Goal: Check status: Check status

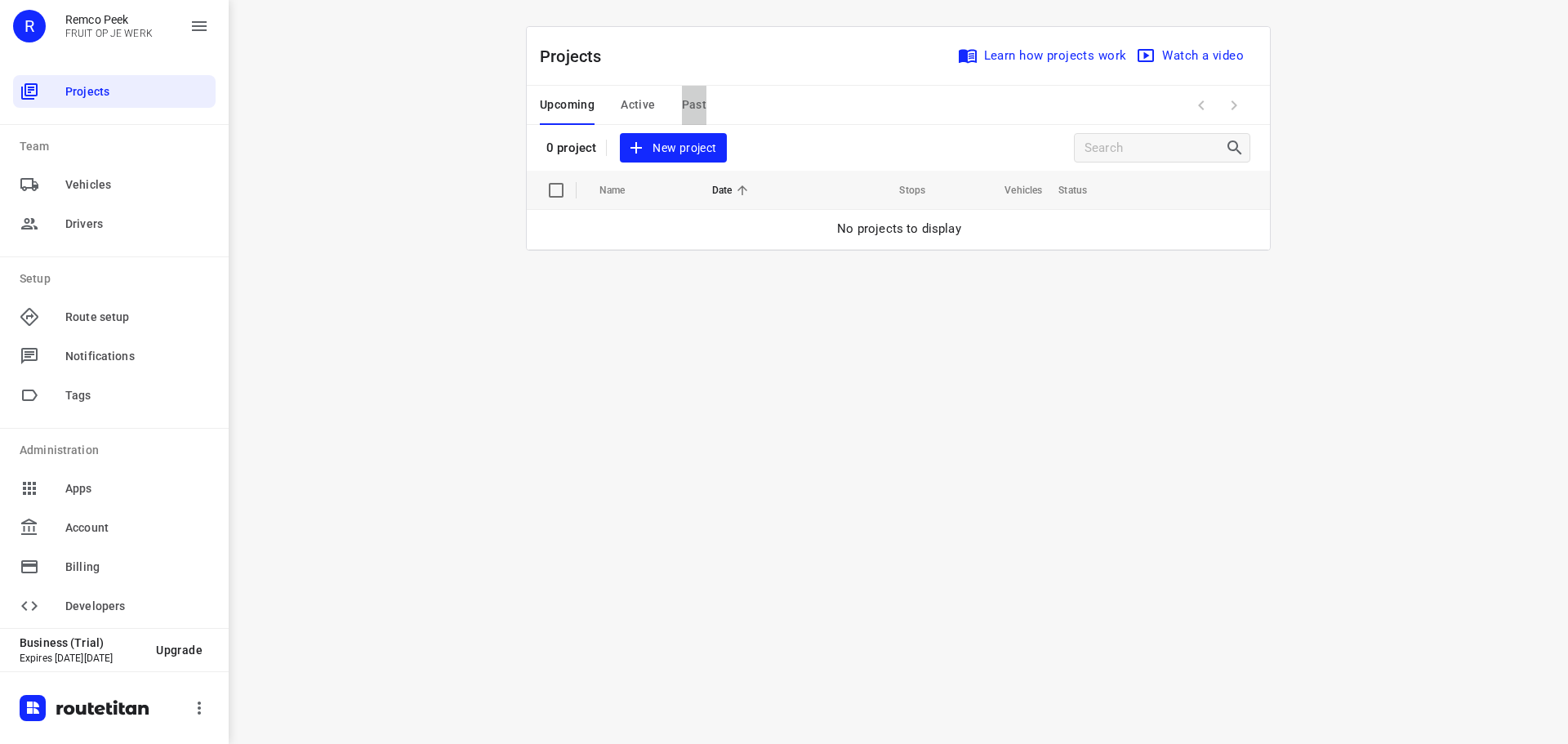
click at [687, 99] on span "Past" at bounding box center [694, 105] width 25 height 21
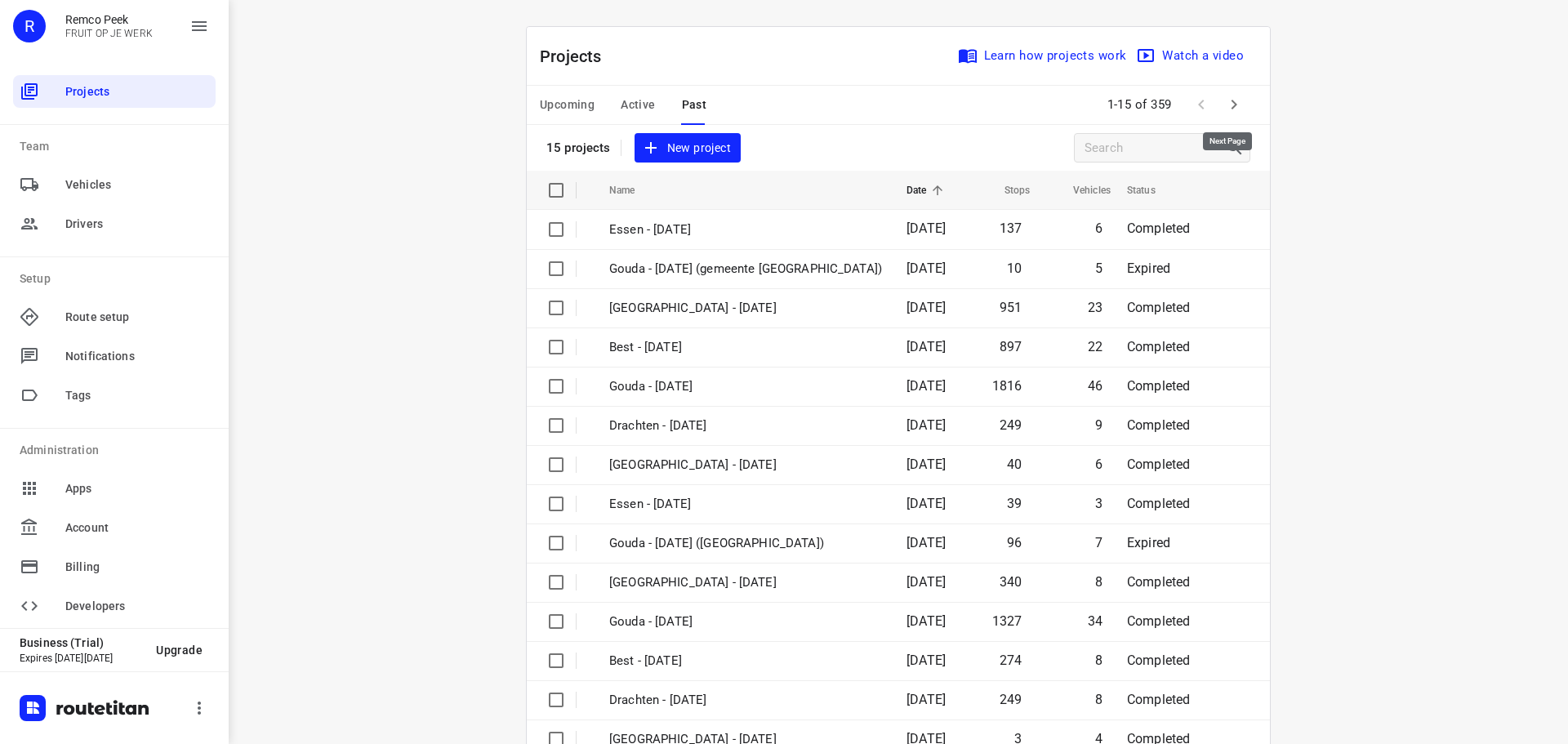
click at [1226, 99] on icon "button" at bounding box center [1234, 104] width 20 height 20
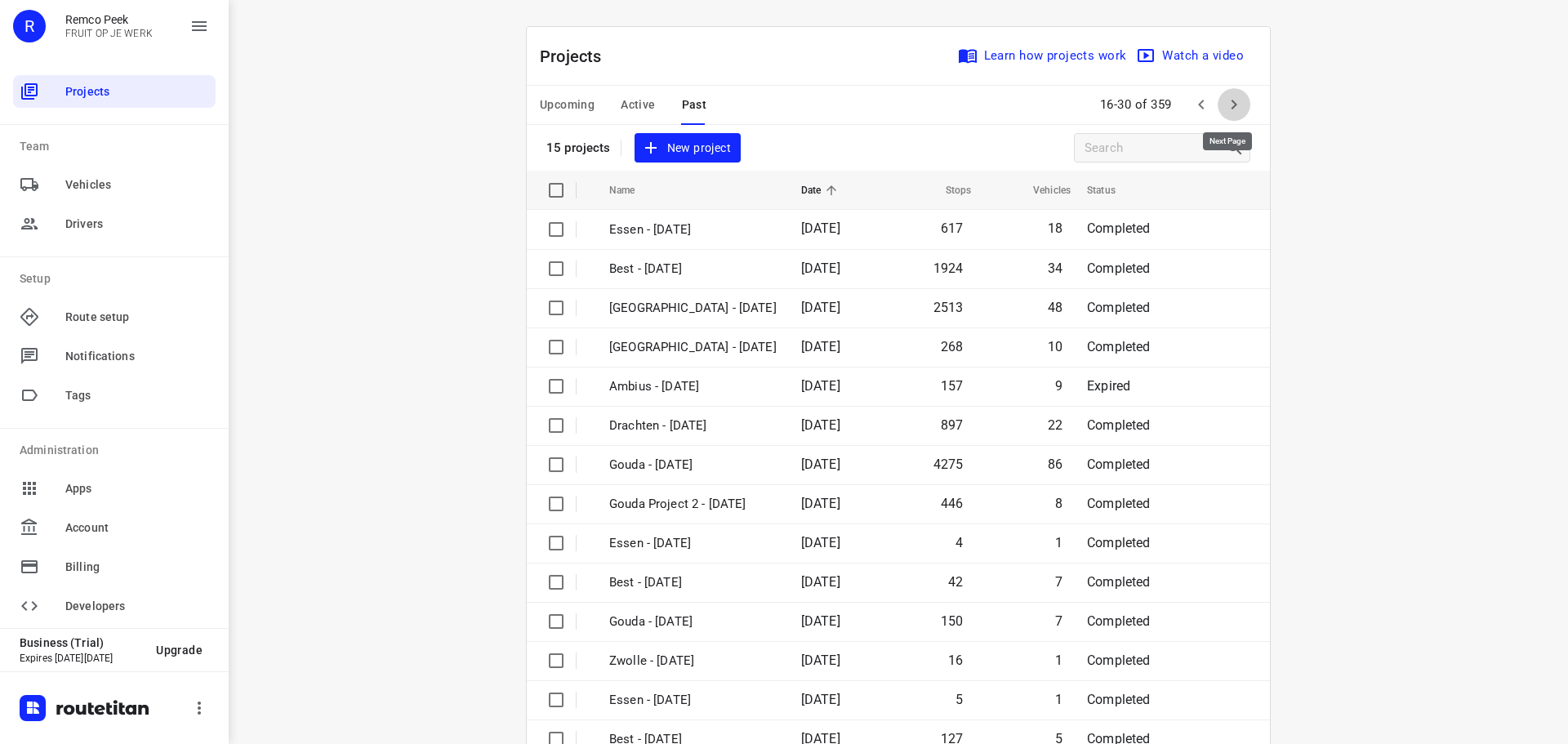
click at [1237, 105] on icon "button" at bounding box center [1234, 104] width 20 height 20
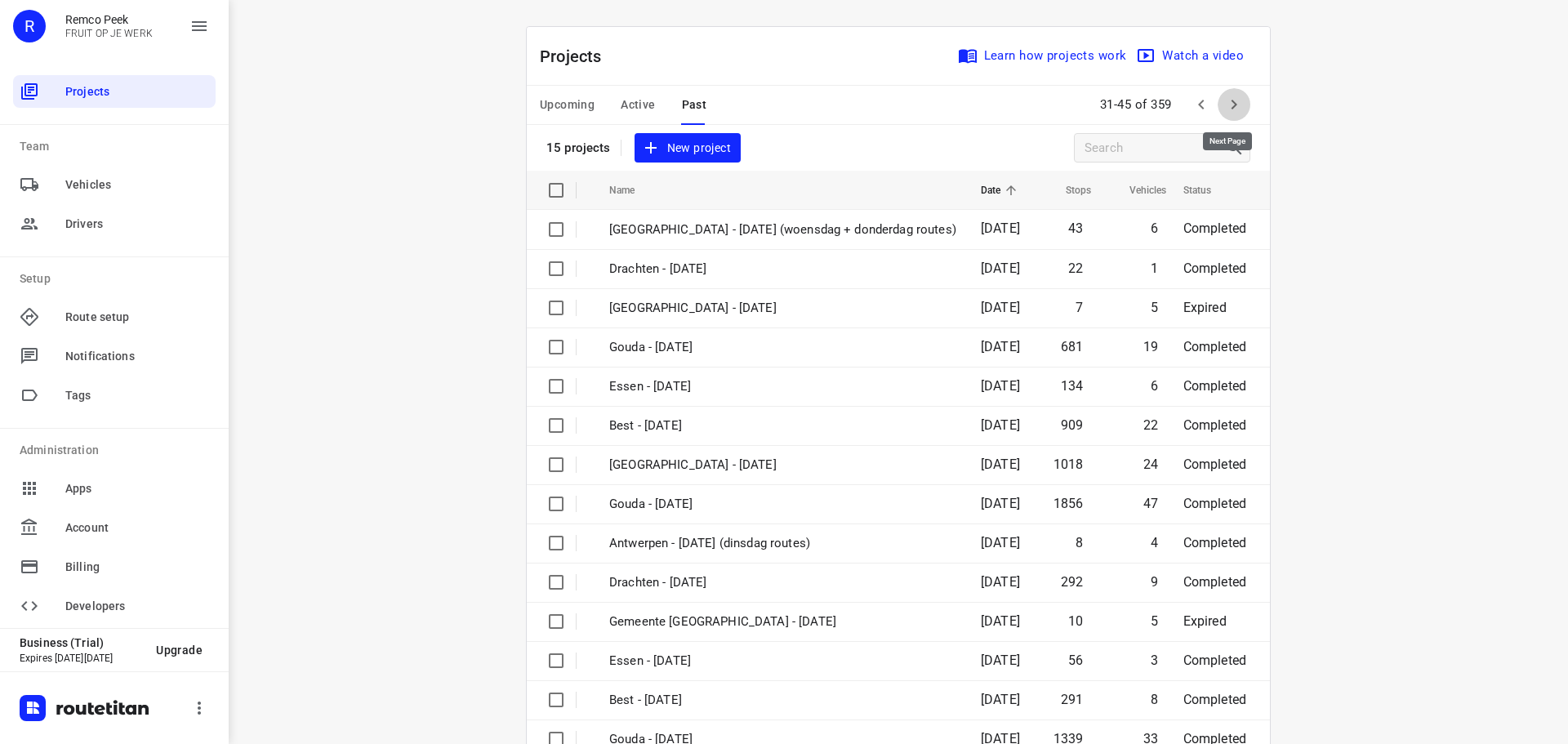
click at [1237, 105] on icon "button" at bounding box center [1234, 104] width 20 height 20
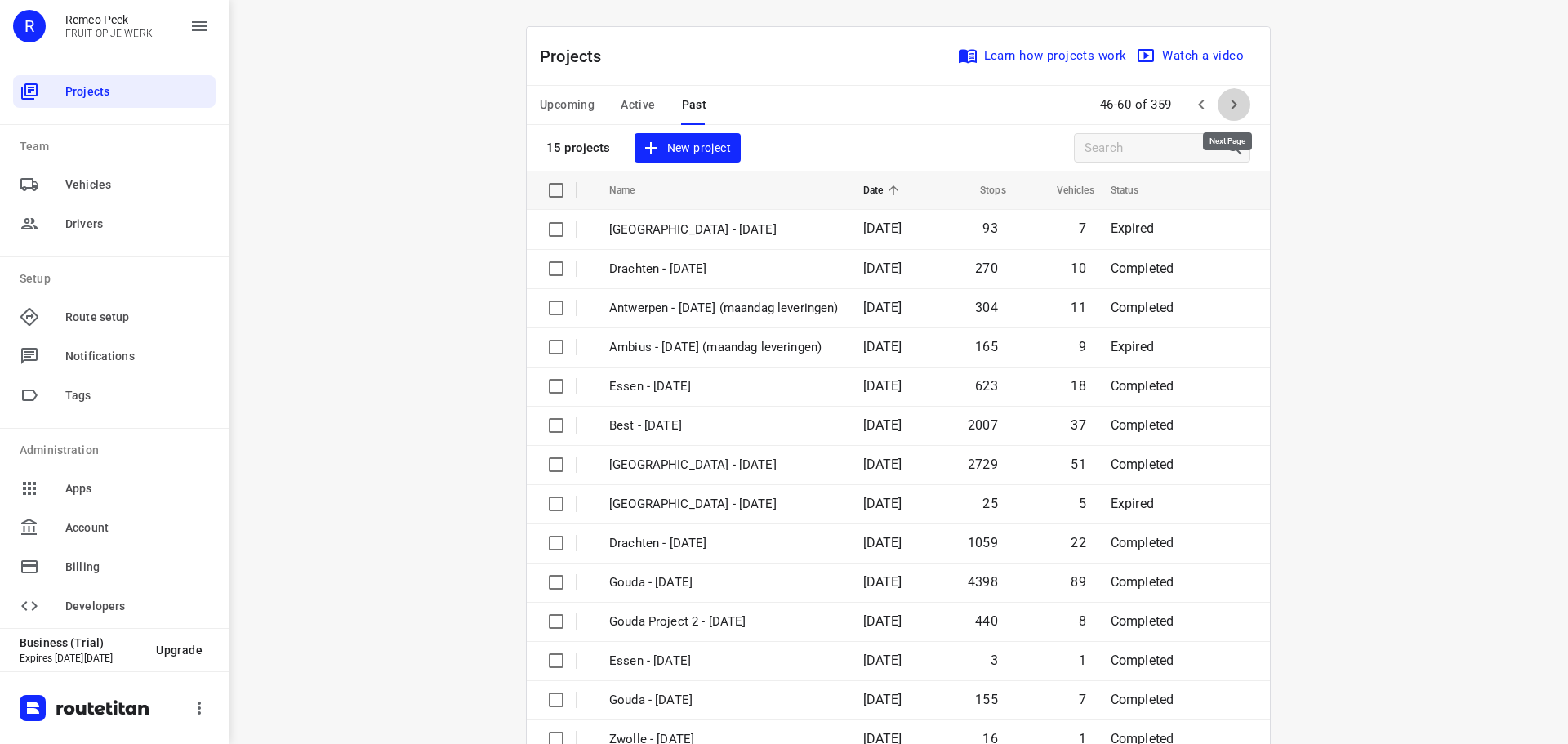
click at [1235, 107] on icon "button" at bounding box center [1234, 104] width 20 height 20
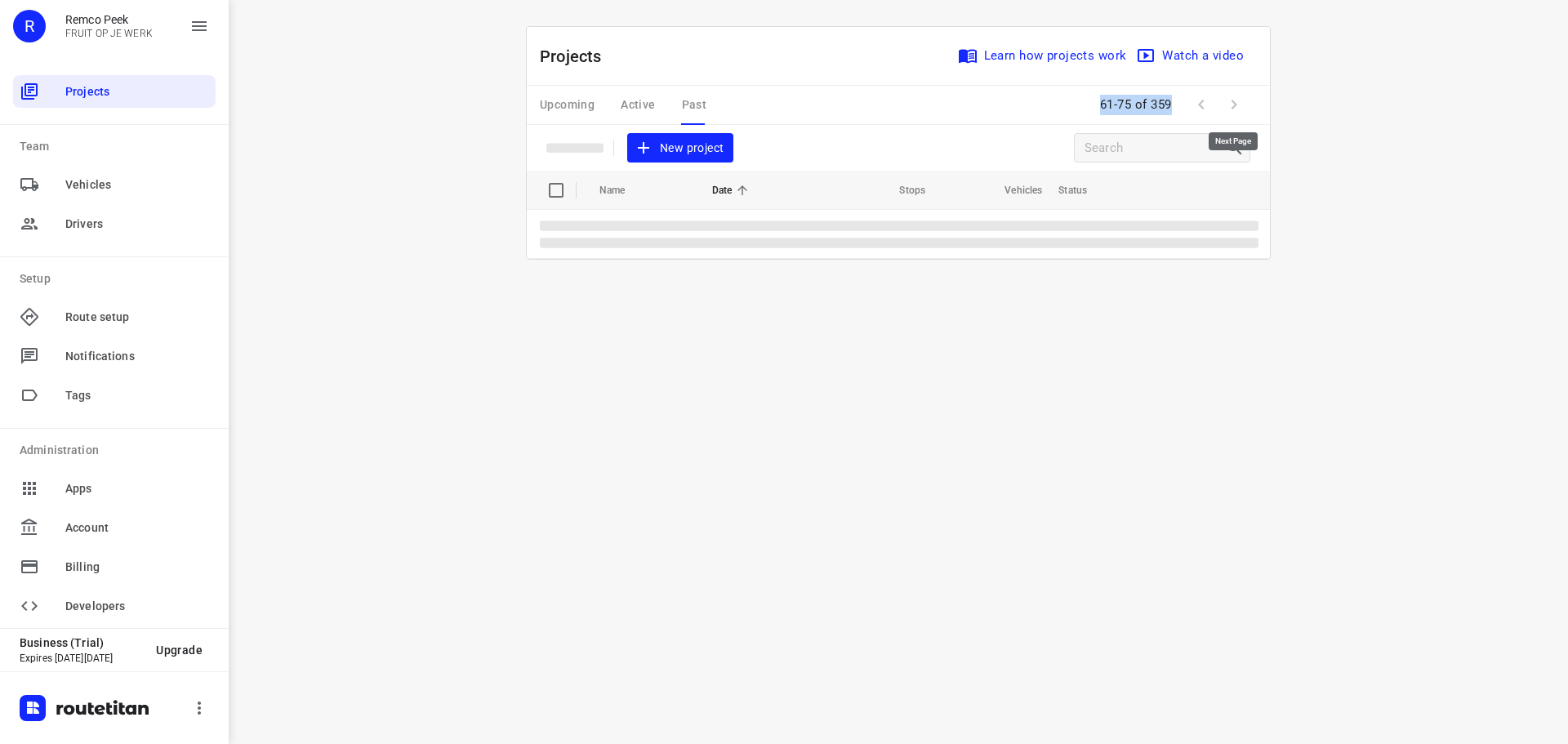
click at [1235, 107] on span at bounding box center [1234, 104] width 33 height 33
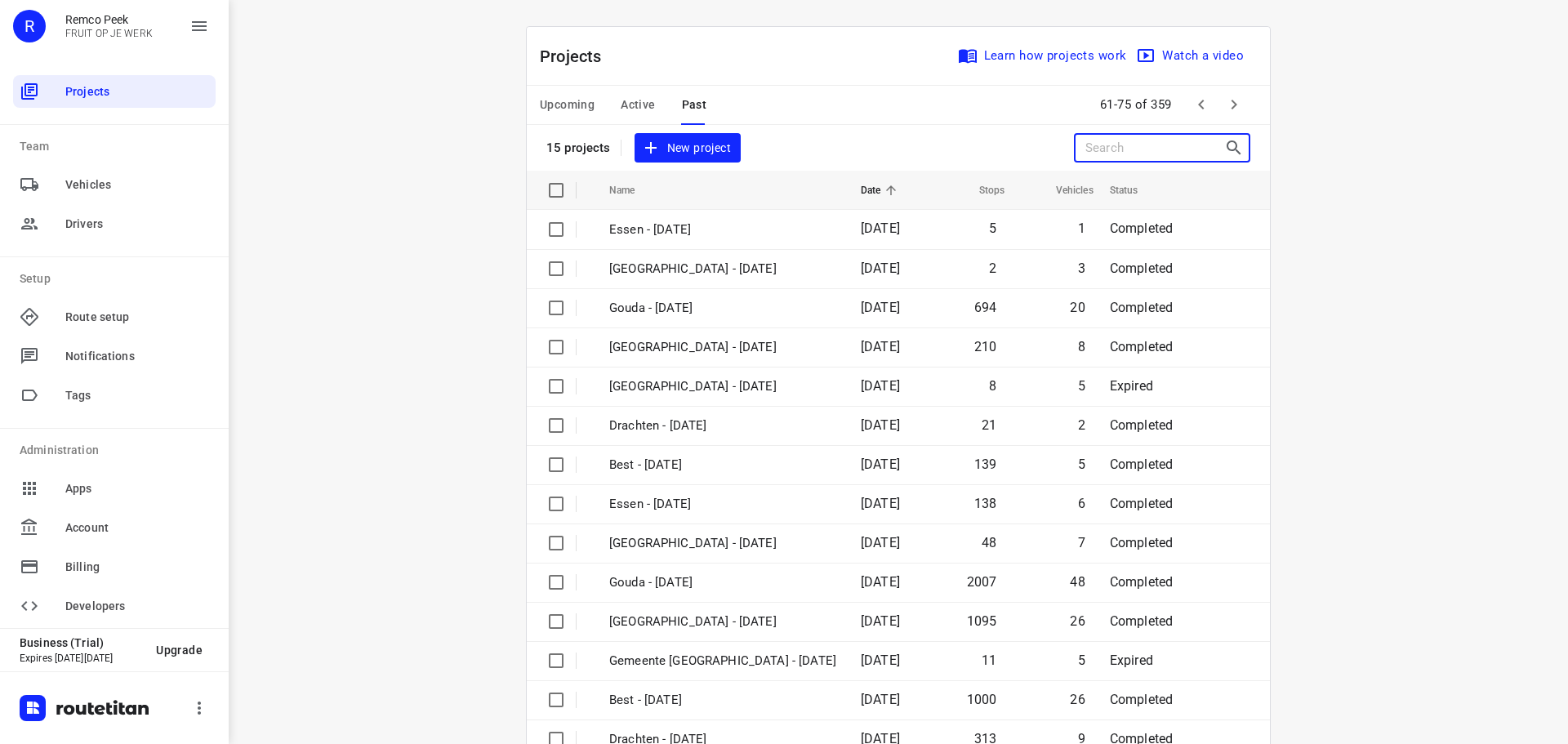
click at [1151, 151] on input "Search projects" at bounding box center [1155, 148] width 139 height 25
click at [1241, 104] on button "button" at bounding box center [1234, 104] width 33 height 33
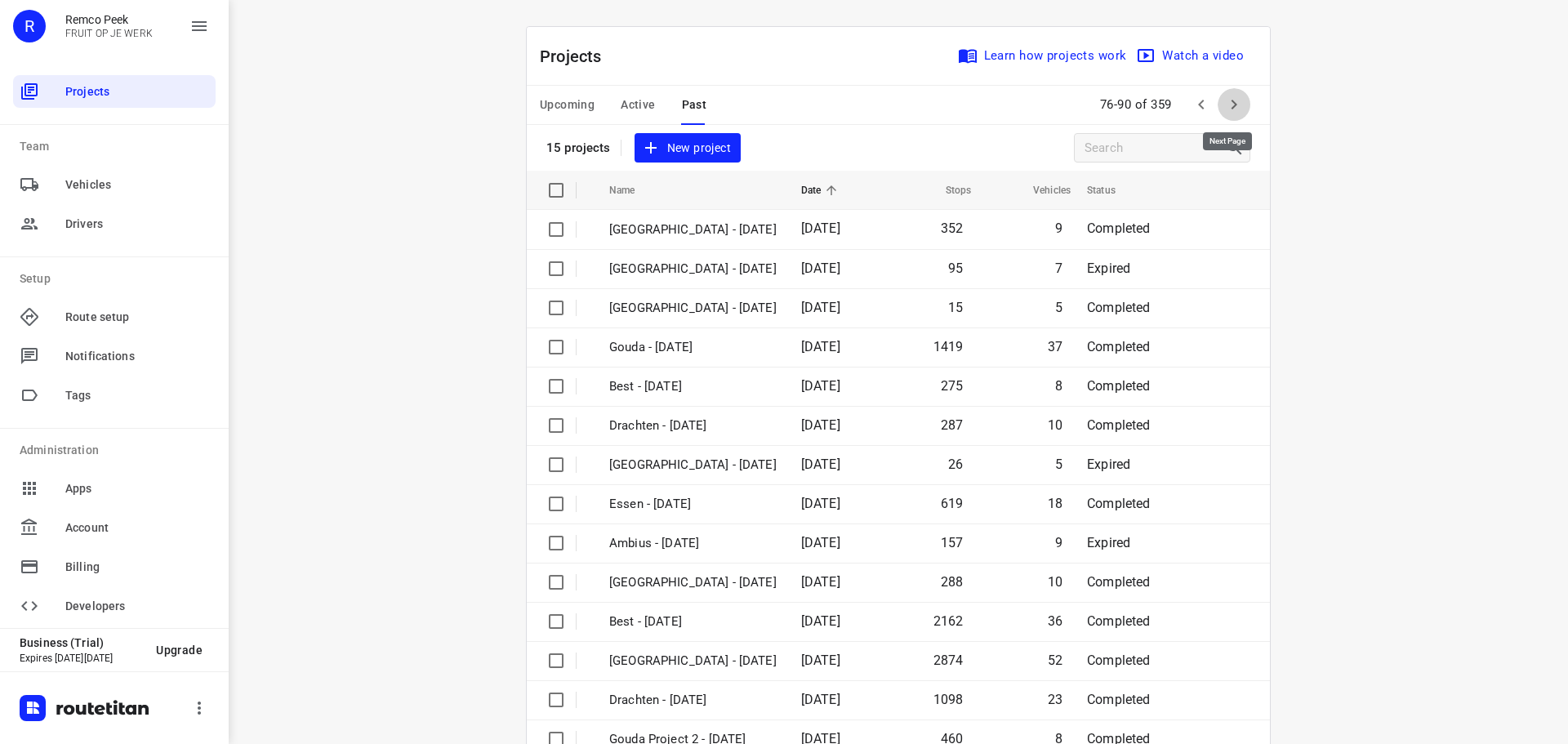
click at [1235, 101] on icon "button" at bounding box center [1234, 104] width 20 height 20
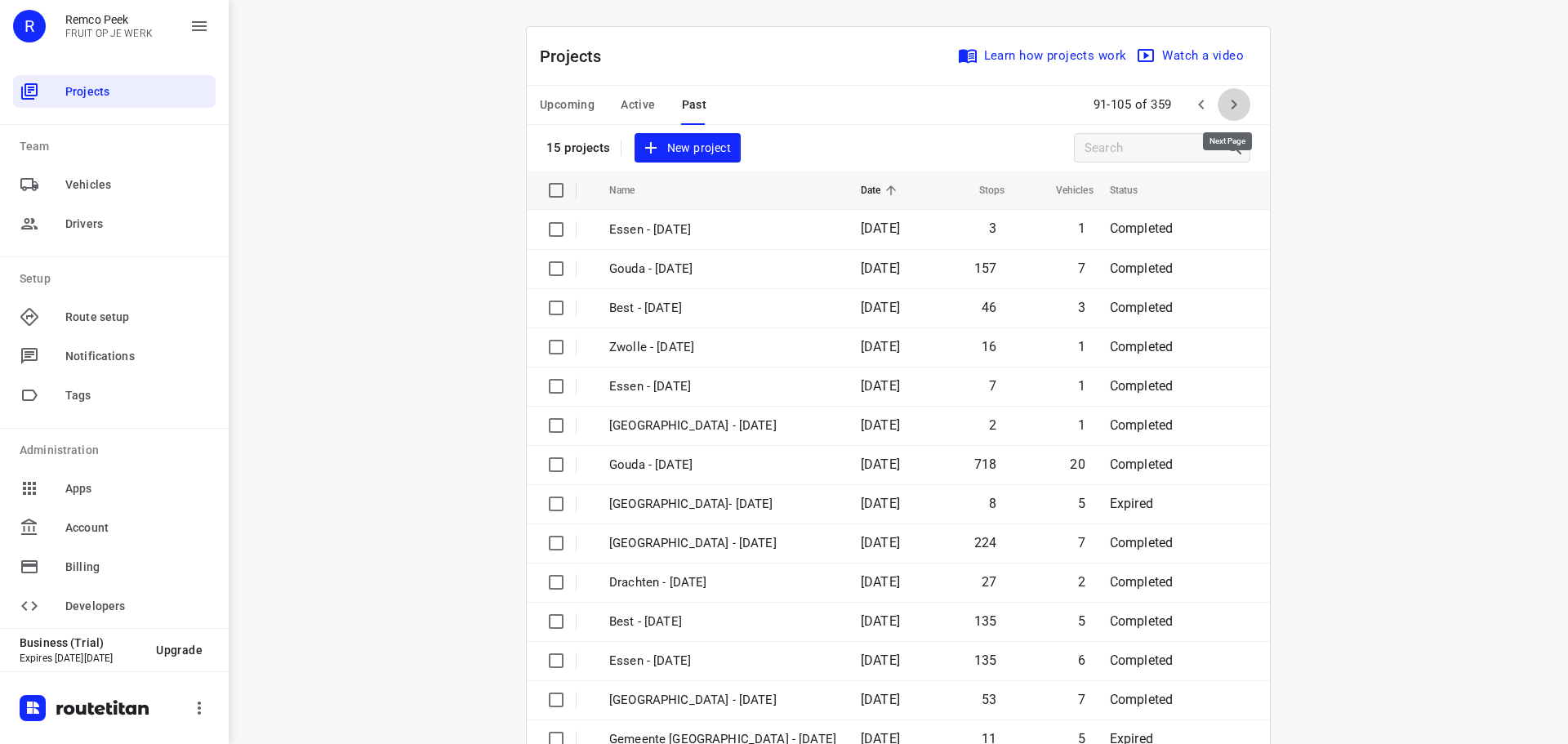
click at [1243, 109] on button "button" at bounding box center [1234, 104] width 33 height 33
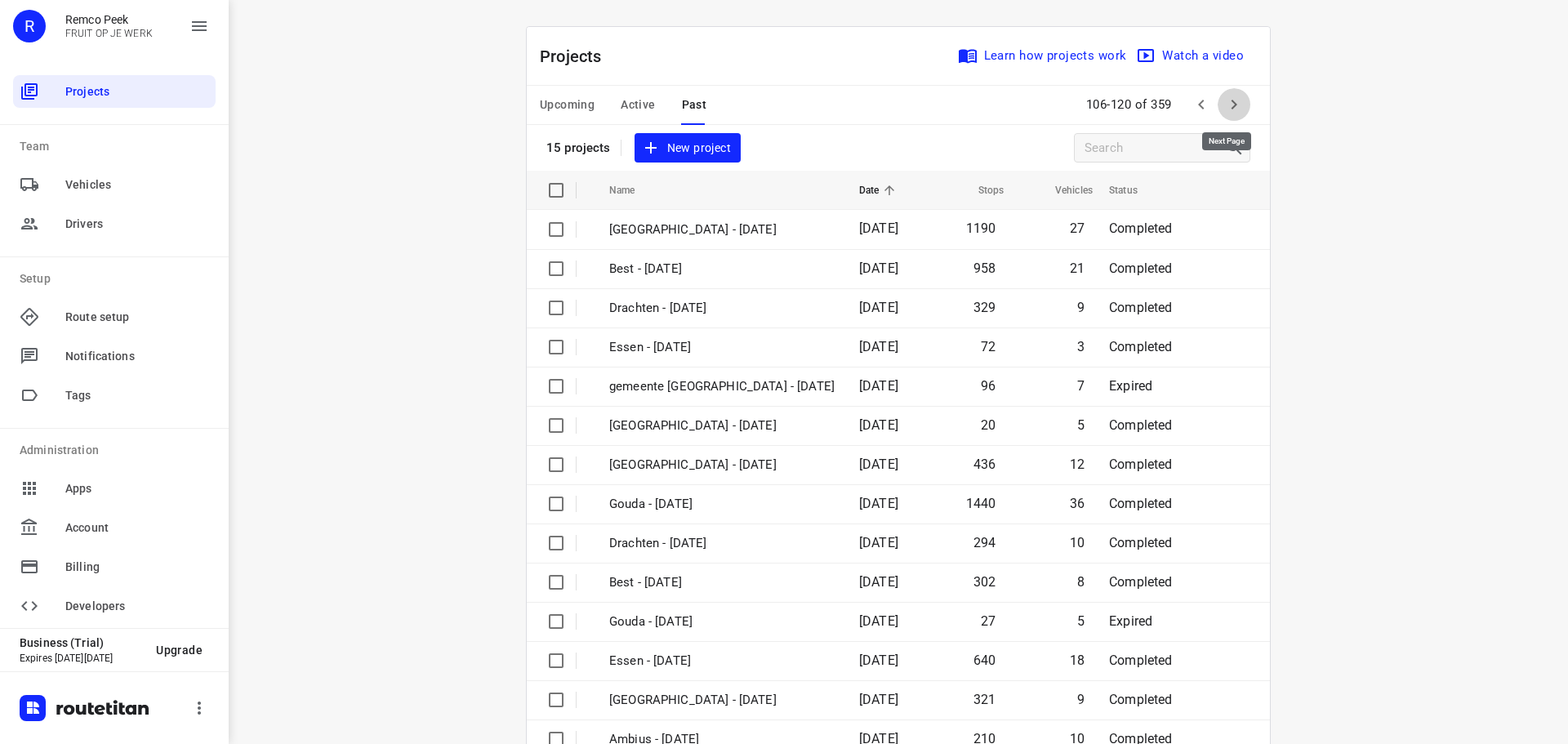
click at [1232, 104] on icon "button" at bounding box center [1234, 104] width 20 height 20
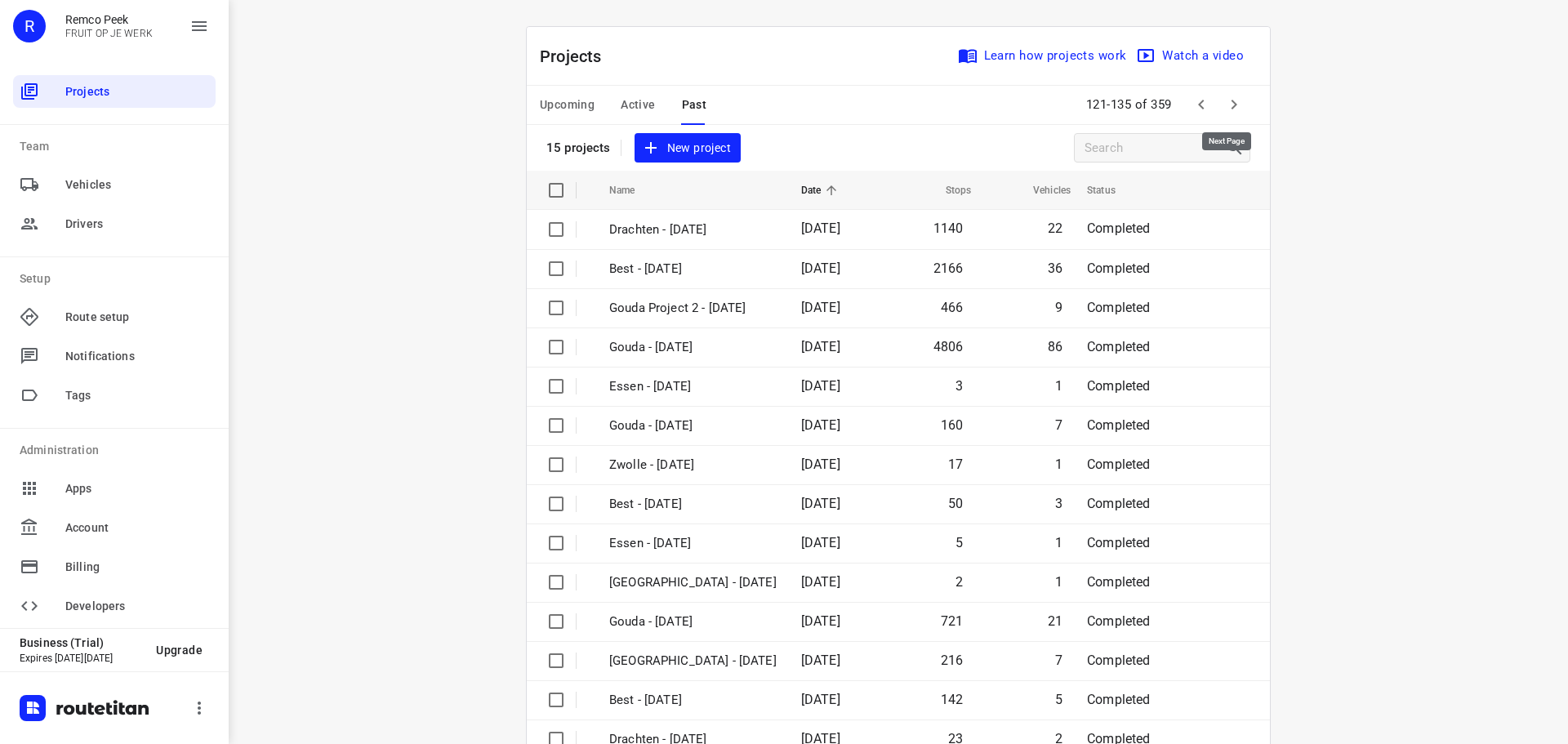
click at [1232, 104] on icon "button" at bounding box center [1234, 104] width 20 height 20
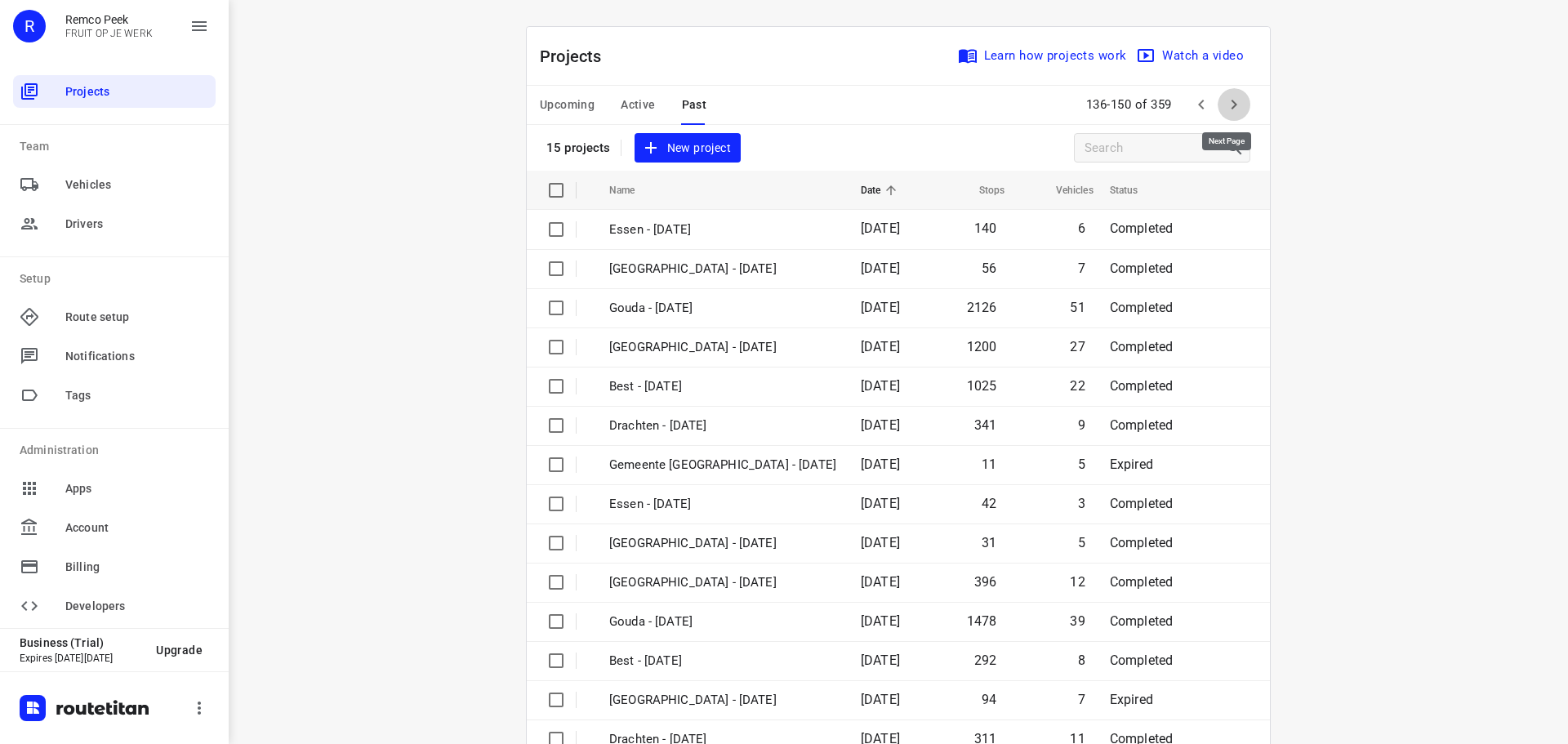
click at [1232, 104] on icon "button" at bounding box center [1234, 104] width 20 height 20
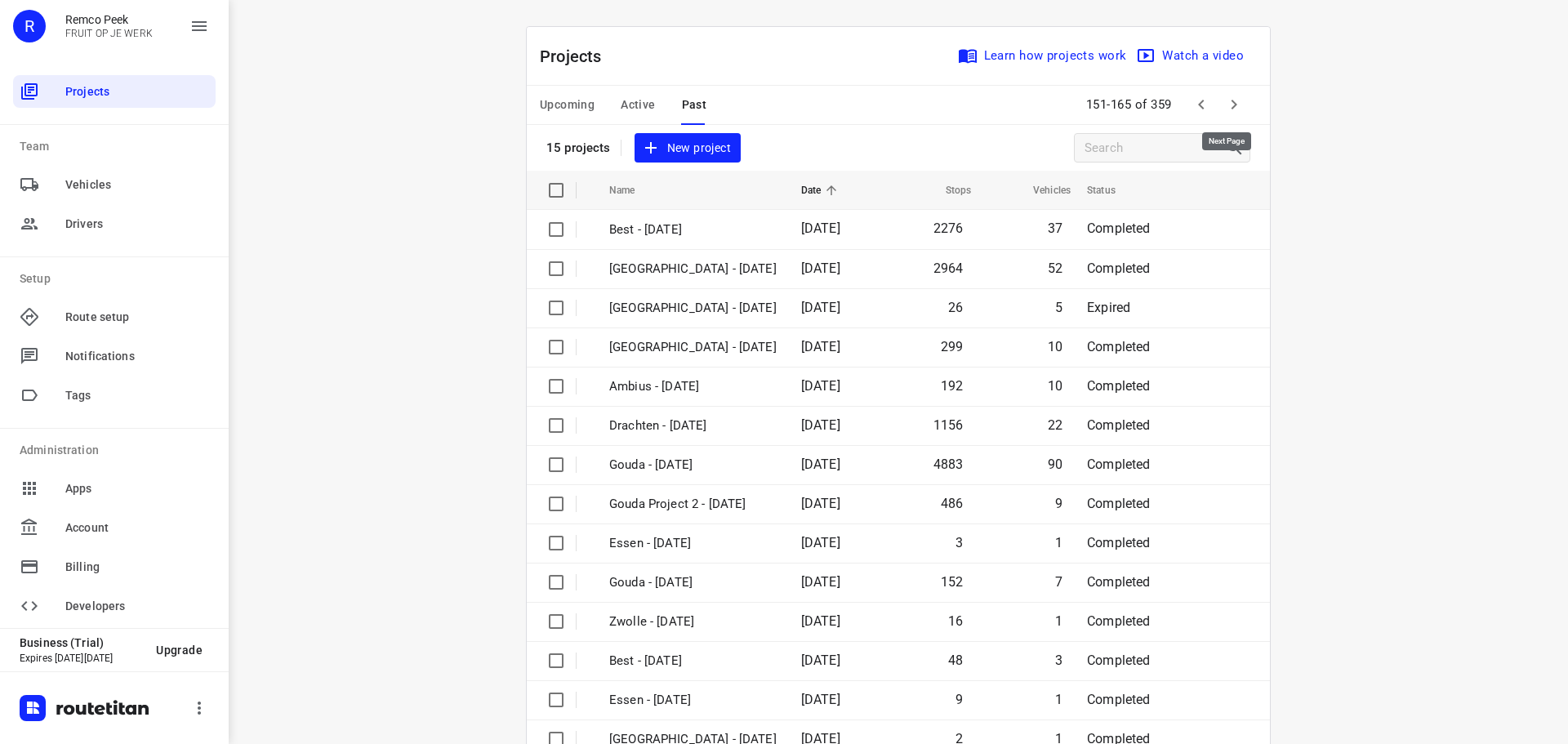
click at [1232, 104] on icon "button" at bounding box center [1234, 104] width 20 height 20
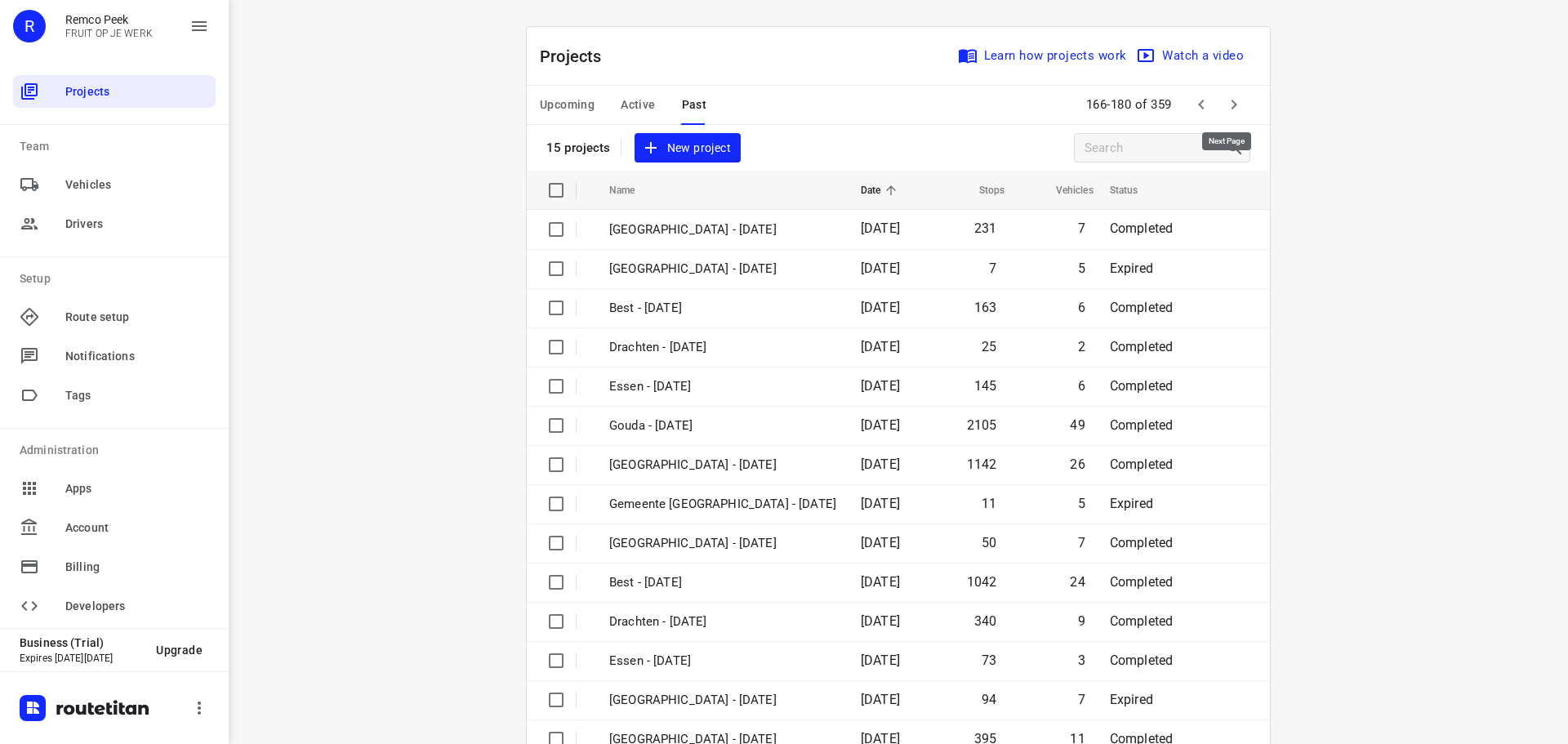
click at [1234, 105] on icon "button" at bounding box center [1234, 104] width 20 height 20
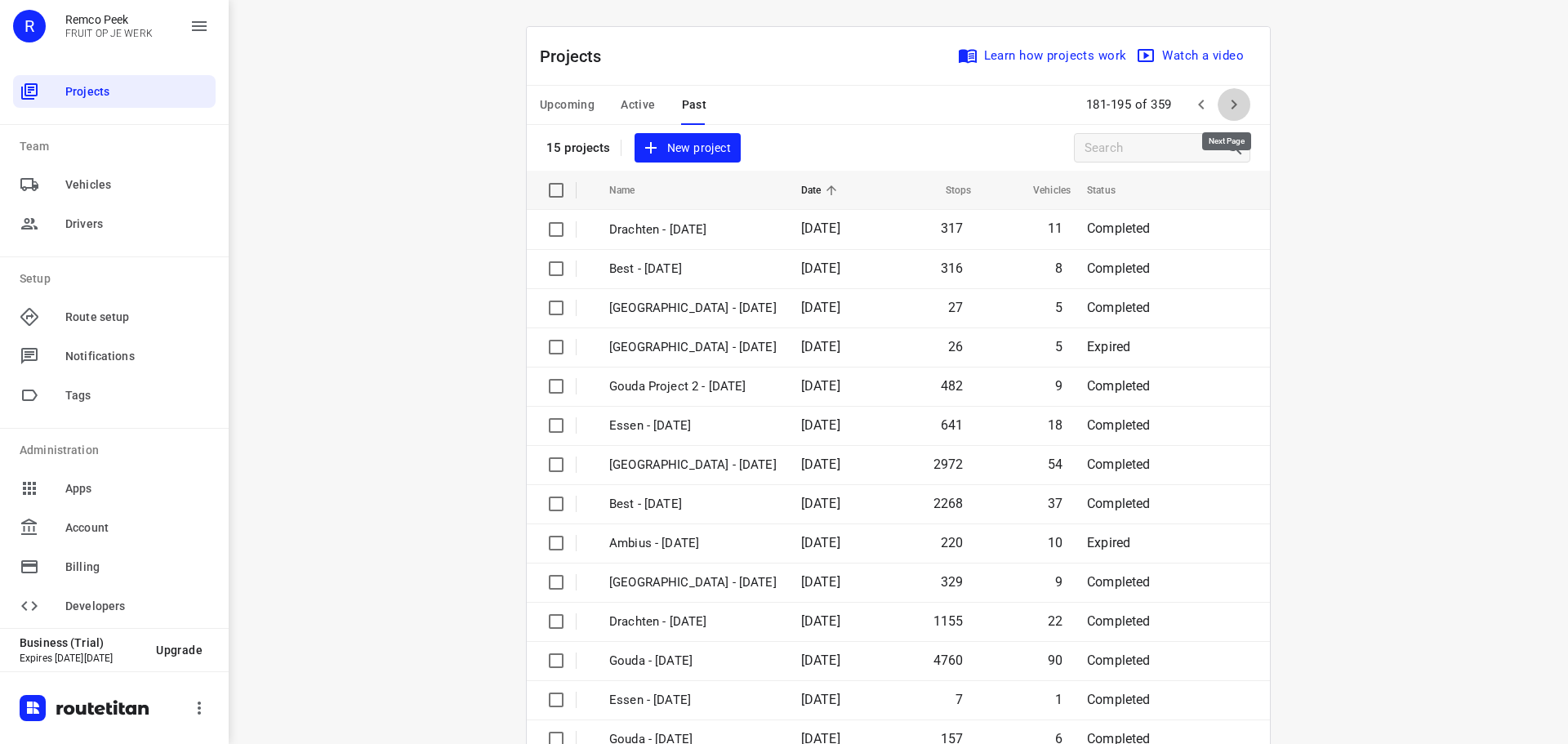
click at [1234, 105] on icon "button" at bounding box center [1234, 104] width 20 height 20
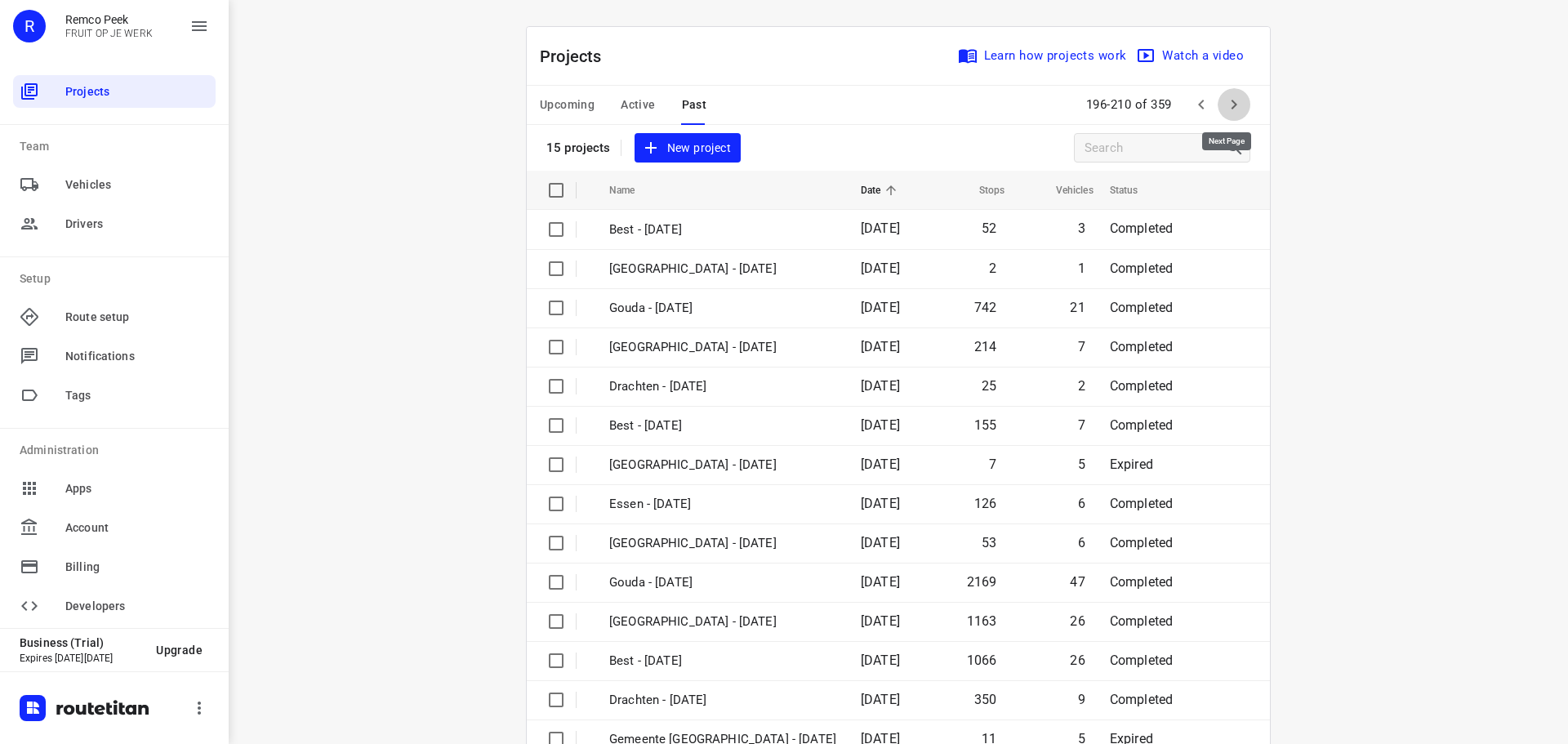
click at [1234, 105] on icon "button" at bounding box center [1234, 104] width 20 height 20
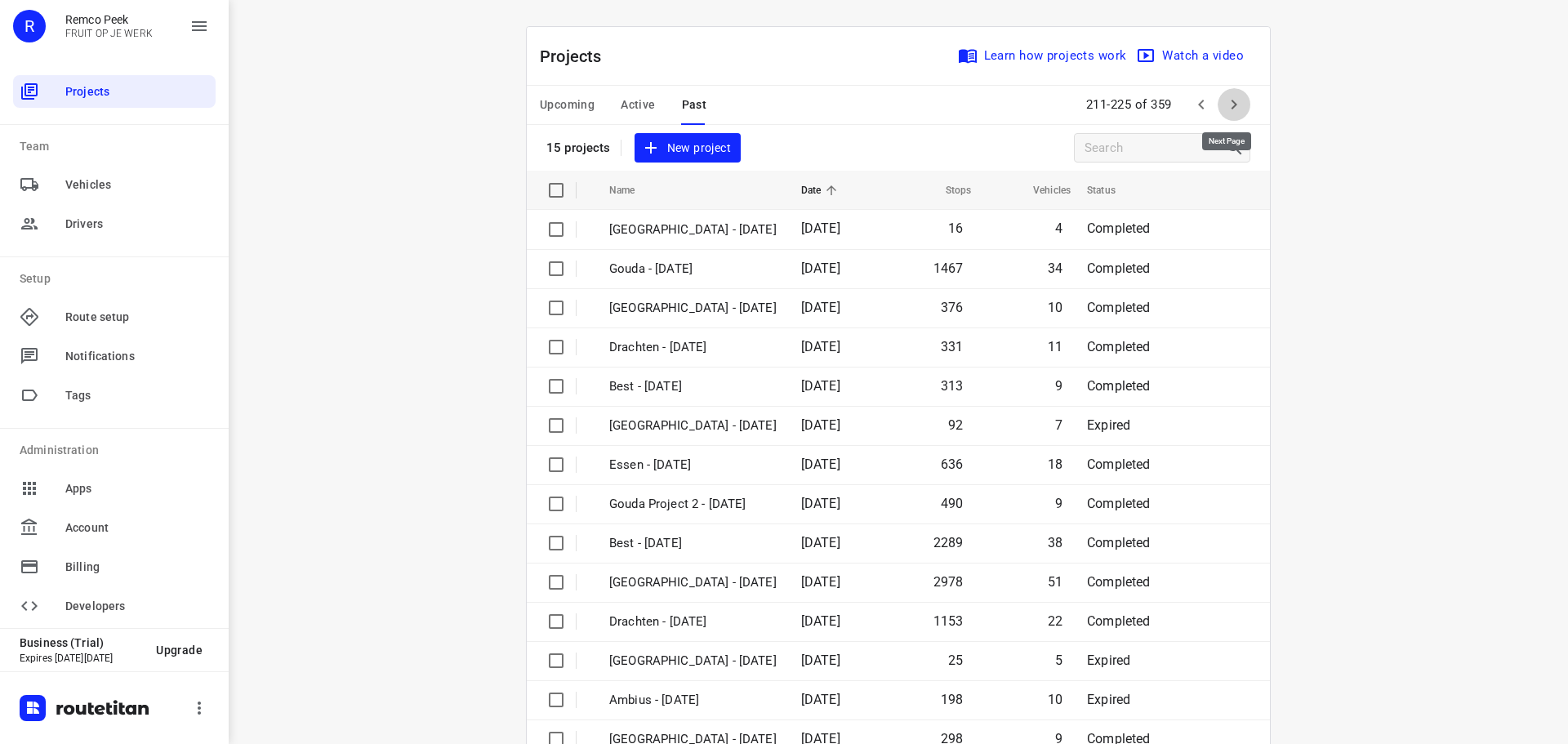
click at [1234, 105] on icon "button" at bounding box center [1234, 104] width 20 height 20
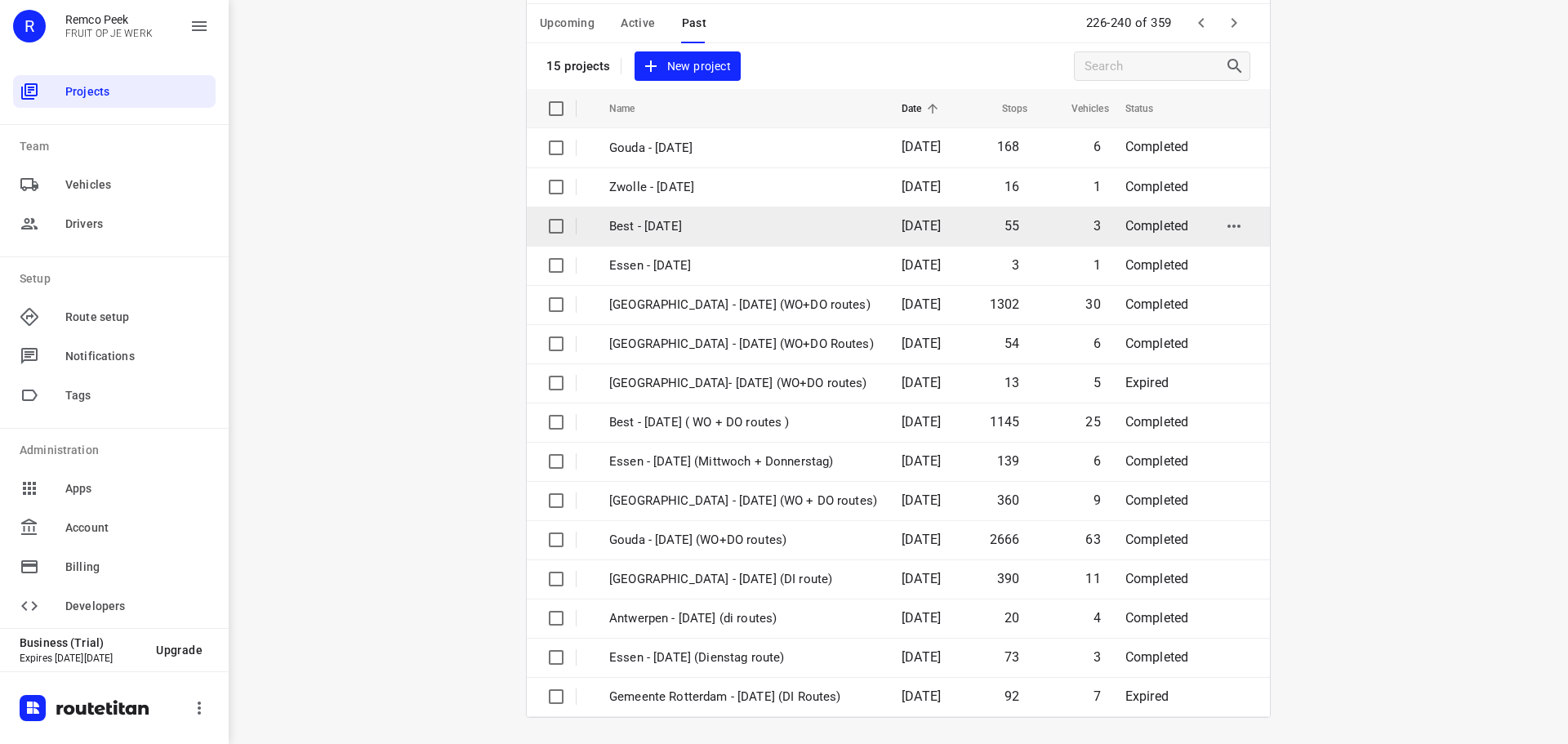
scroll to position [94, 0]
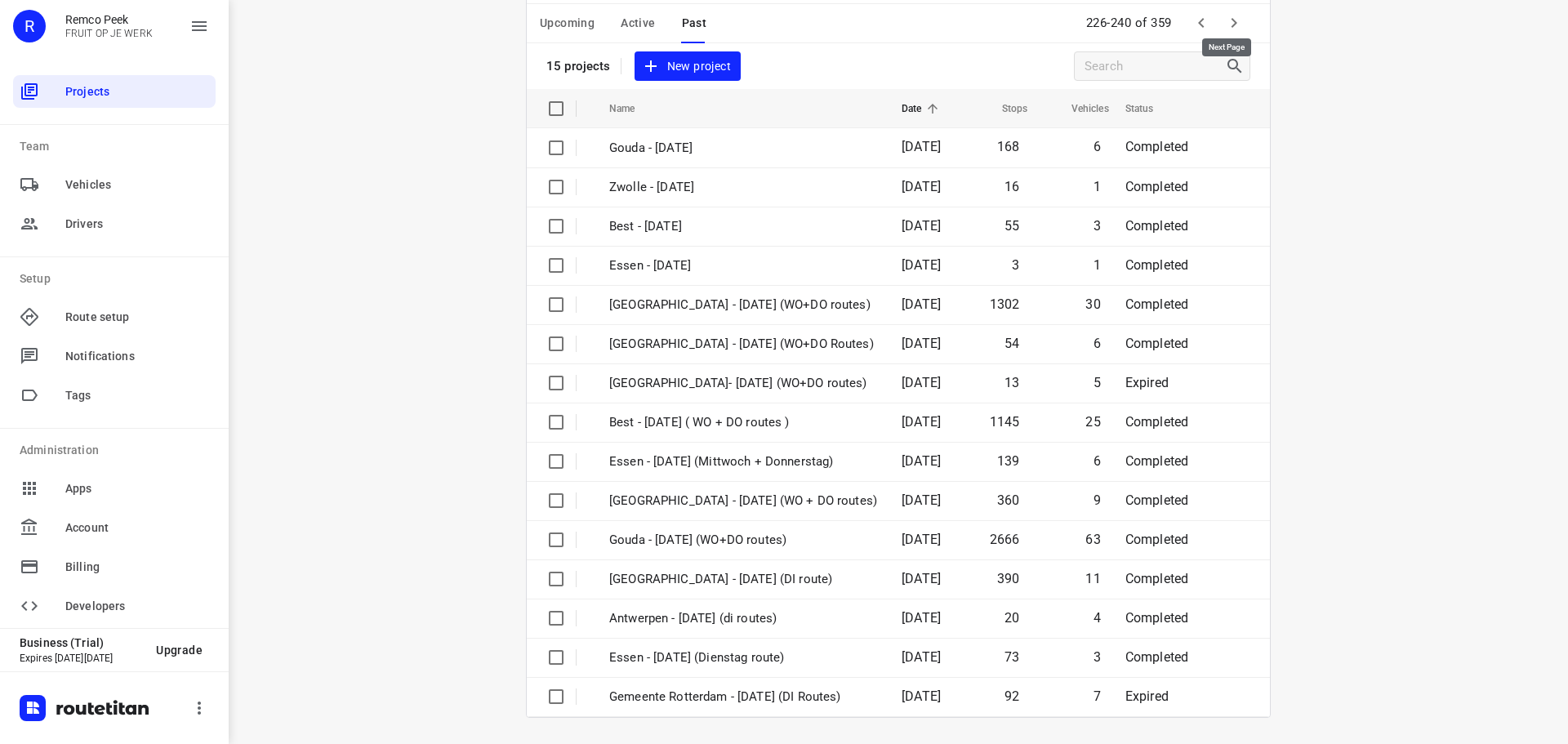
click at [1230, 16] on icon "button" at bounding box center [1234, 22] width 20 height 20
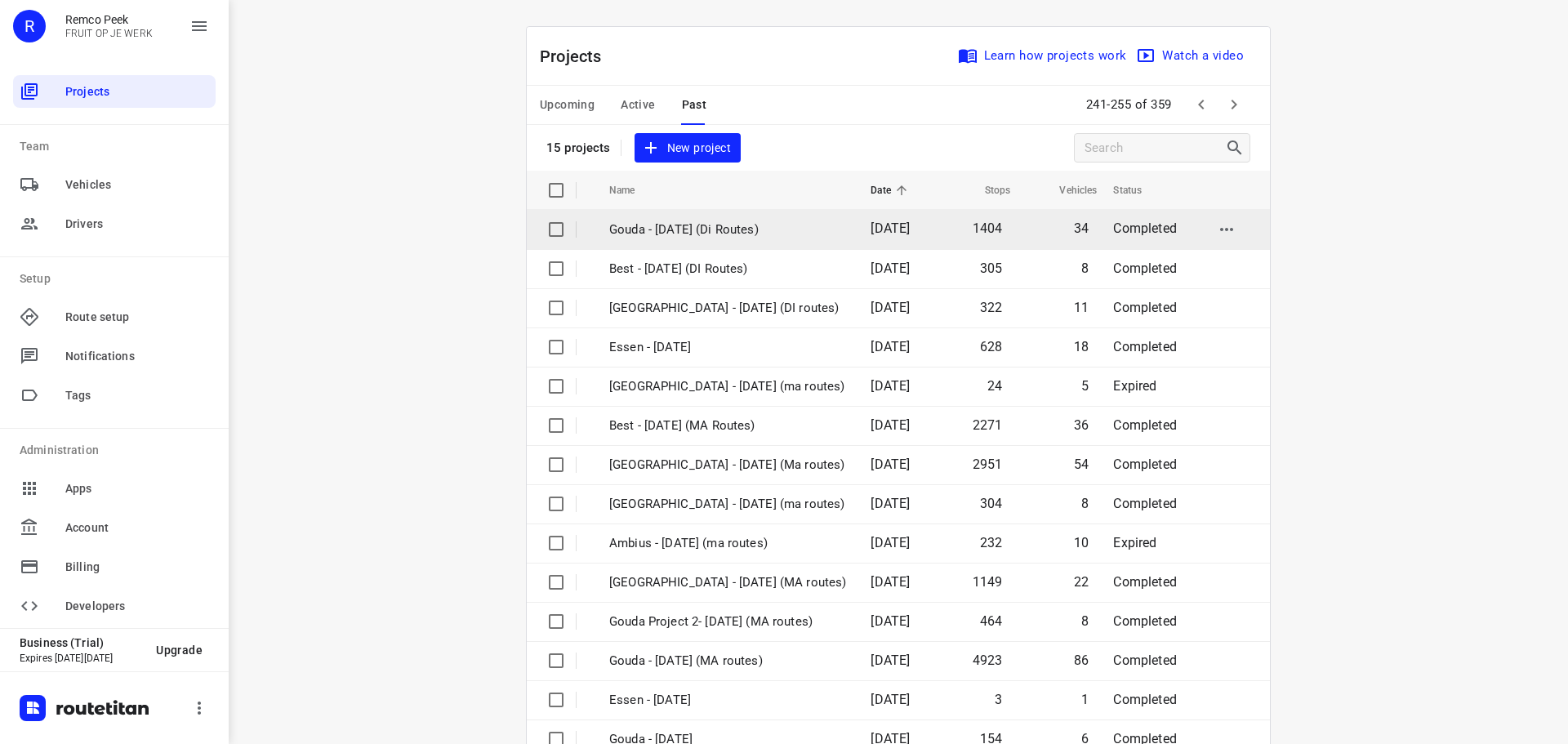
scroll to position [82, 0]
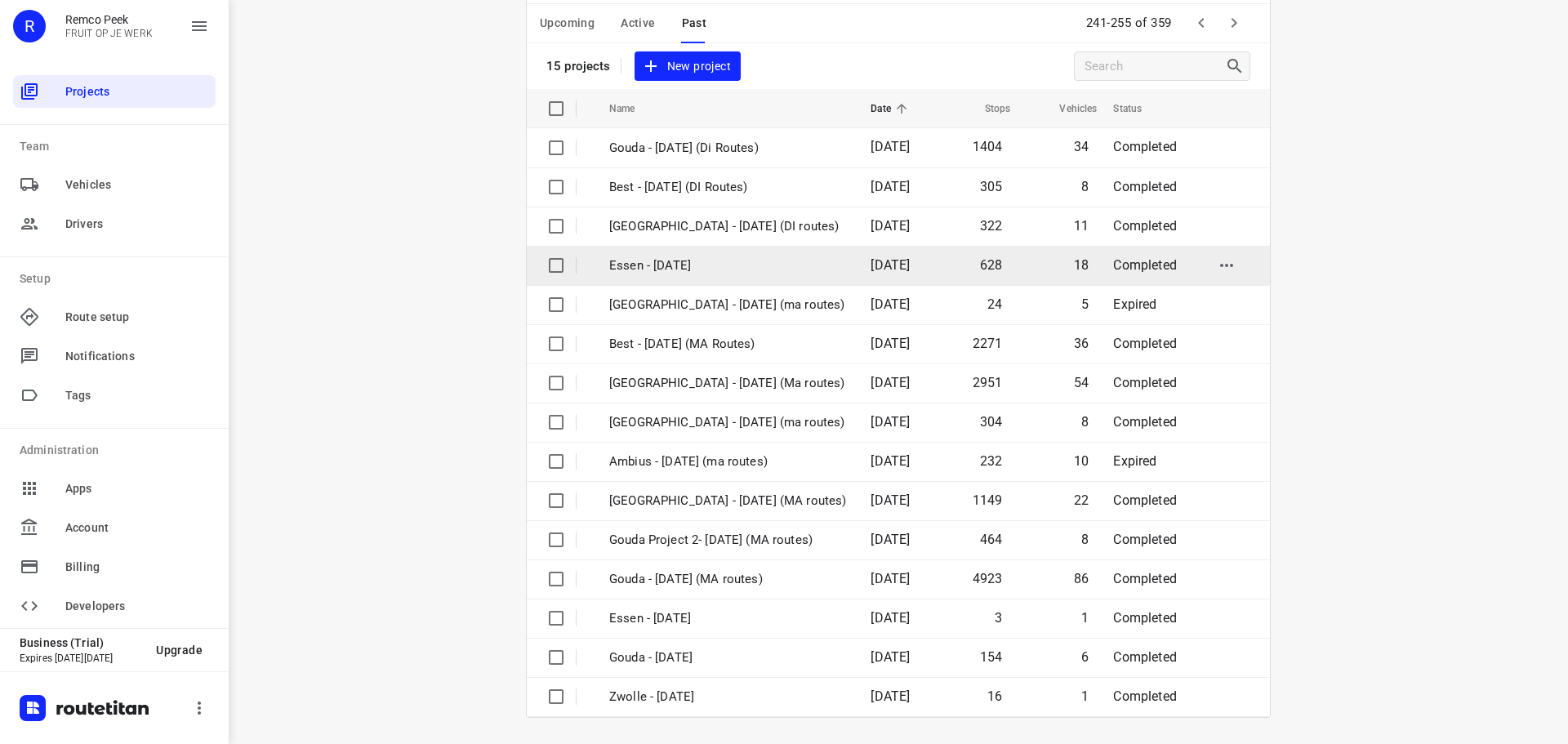
click at [715, 274] on p "Essen - [DATE]" at bounding box center [727, 266] width 237 height 19
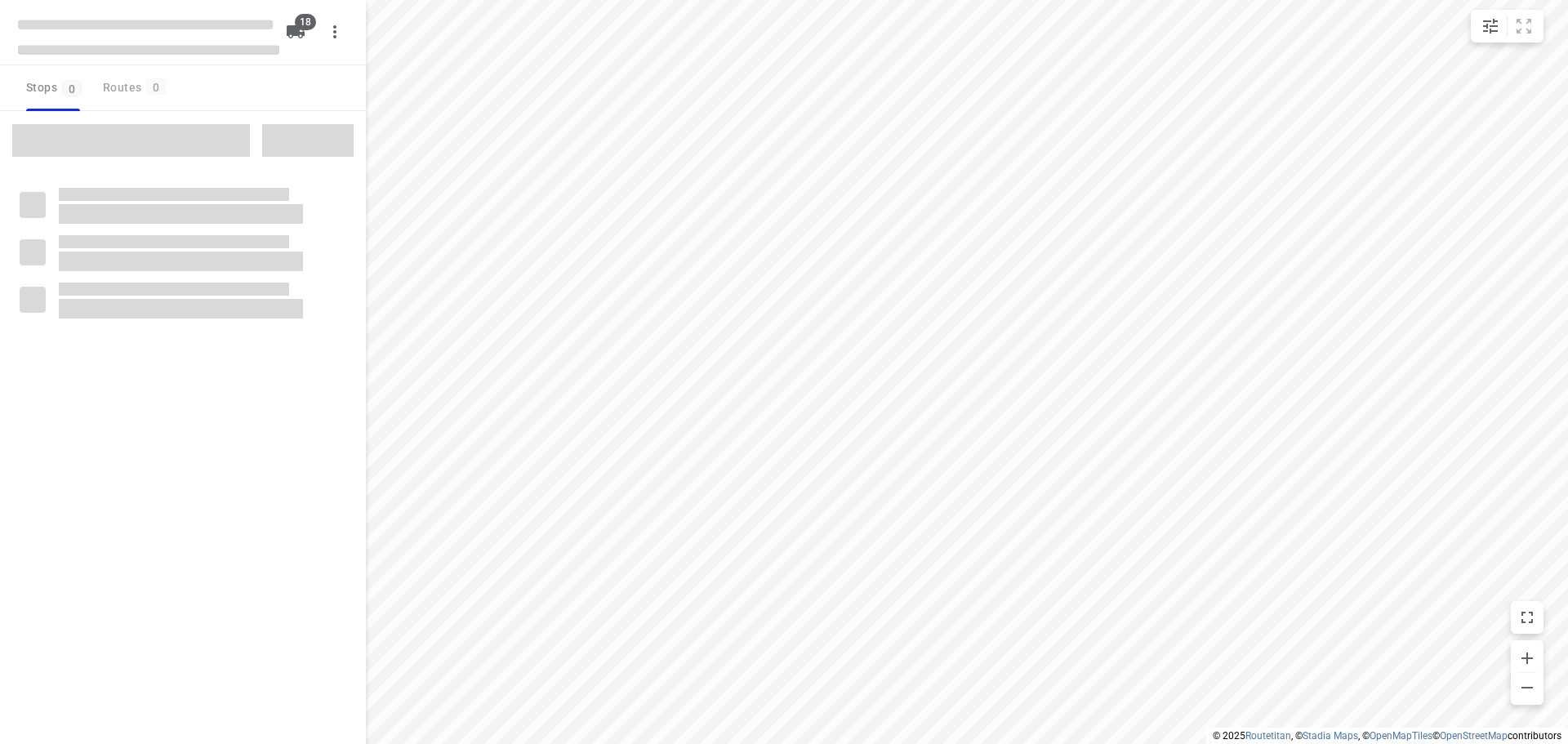
type input "distance"
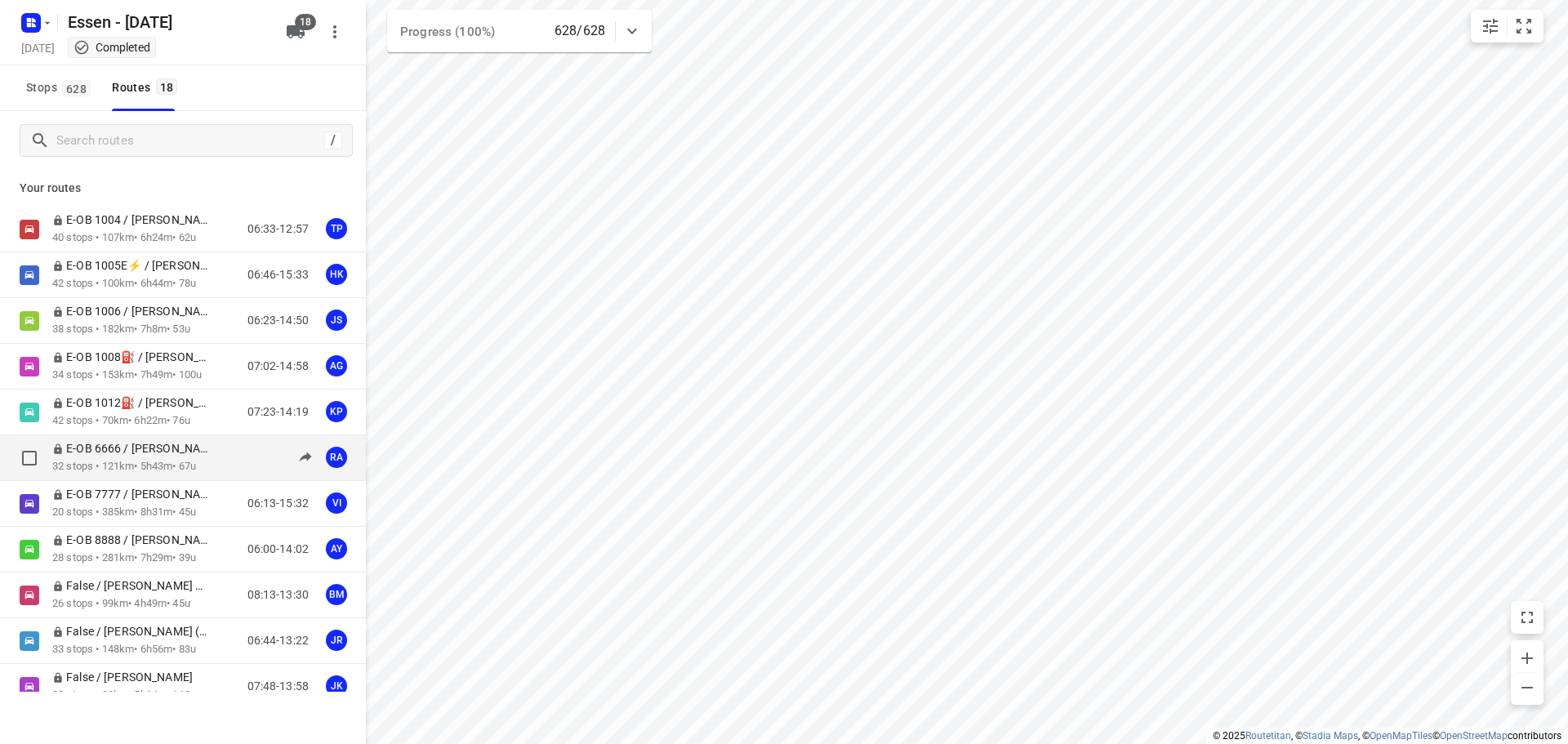
click at [174, 450] on p "E-OB 6666 / [PERSON_NAME]" at bounding box center [136, 448] width 168 height 15
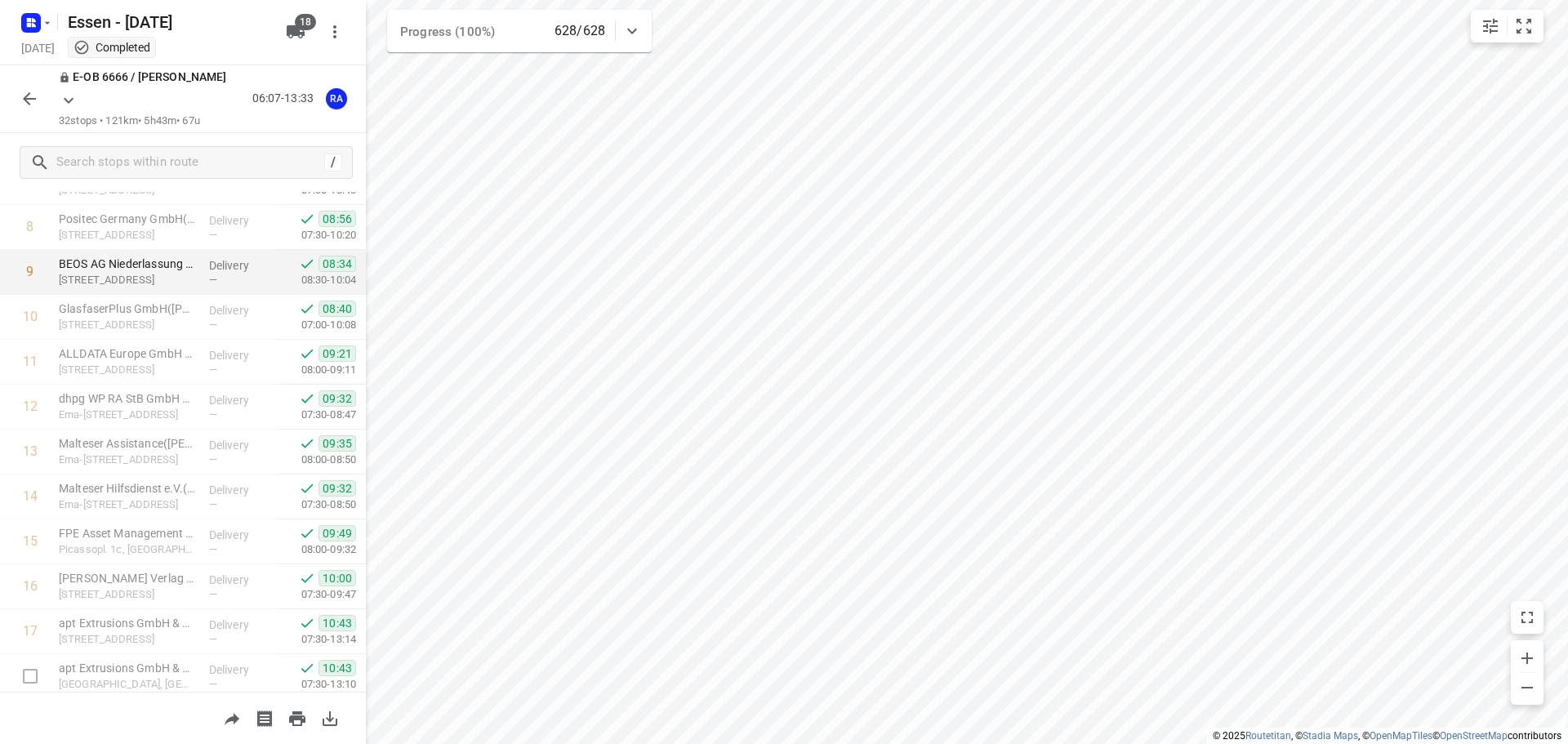
scroll to position [572, 0]
